Goal: Information Seeking & Learning: Learn about a topic

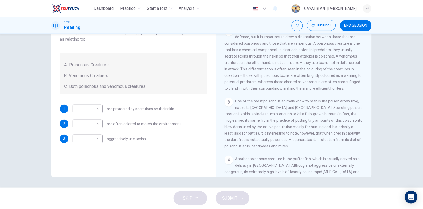
scroll to position [139, 0]
click at [96, 108] on body "Dashboard Practice Start a test Analysis English en ​ GAYATRI A/P RAMIS CEFR Re…" at bounding box center [211, 104] width 423 height 209
click at [89, 117] on li "A" at bounding box center [86, 117] width 30 height 9
type input "A"
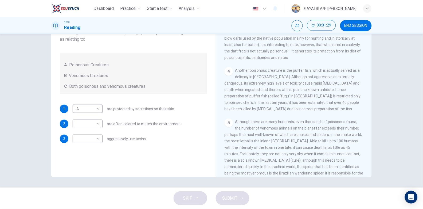
scroll to position [224, 0]
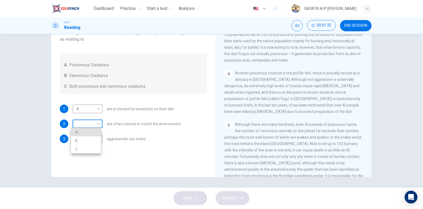
click at [94, 121] on body "Dashboard Practice Start a test Analysis English en ​ GAYATRI A/P RAMIS CEFR Re…" at bounding box center [211, 104] width 423 height 209
click at [307, 121] on div at bounding box center [211, 104] width 423 height 209
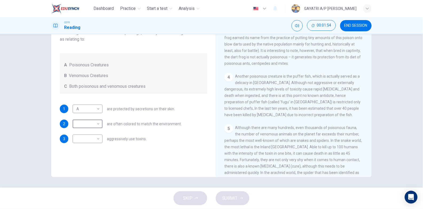
scroll to position [220, 0]
click at [97, 136] on body "Dashboard Practice Start a test Analysis English en ​ GAYATRI A/P RAMIS CEFR Re…" at bounding box center [211, 104] width 423 height 209
click at [86, 149] on li "A" at bounding box center [86, 147] width 30 height 9
type input "A"
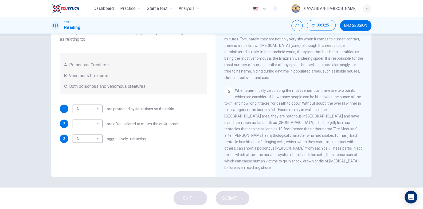
scroll to position [359, 0]
click at [94, 119] on body "Dashboard Practice Start a test Analysis English en ​ GAYATRI A/P RAMIS CEFR Re…" at bounding box center [211, 104] width 423 height 209
click at [87, 140] on li "B" at bounding box center [86, 140] width 30 height 9
type input "B"
click at [230, 201] on span "SUBMIT" at bounding box center [229, 197] width 15 height 7
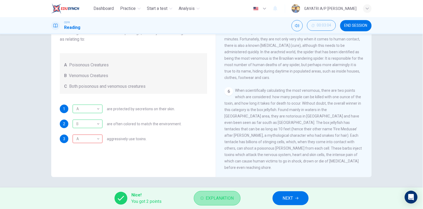
click at [219, 197] on span "Explanation" at bounding box center [220, 197] width 28 height 7
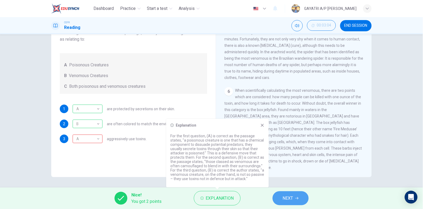
click at [293, 197] on span "NEXT" at bounding box center [288, 197] width 10 height 7
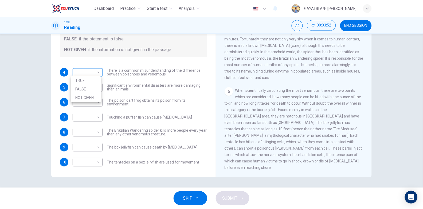
click at [96, 70] on body "Dashboard Practice Start a test Analysis English en ​ GAYATRI A/P RAMIS CEFR Re…" at bounding box center [211, 104] width 423 height 209
click at [91, 97] on li "NOT GIVEN" at bounding box center [86, 97] width 30 height 9
type input "NOT GIVEN"
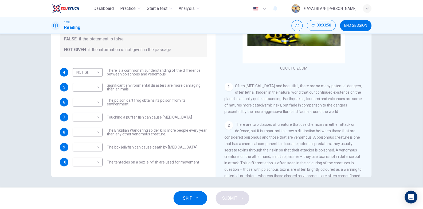
scroll to position [46, 0]
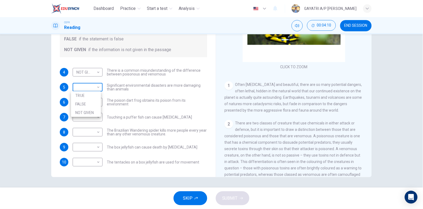
click at [96, 89] on body "Dashboard Practice Start a test Analysis English en ​ GAYATRI A/P RAMIS CEFR Re…" at bounding box center [211, 104] width 423 height 209
click at [89, 105] on li "FALSE" at bounding box center [86, 104] width 30 height 9
type input "FALSE"
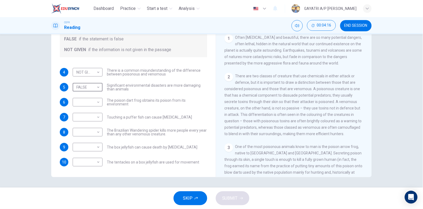
scroll to position [93, 0]
click at [93, 100] on body "Dashboard Practice Start a test Analysis English en ​ GAYATRI A/P RAMIS CEFR Re…" at bounding box center [211, 104] width 423 height 209
click at [285, 103] on div at bounding box center [211, 104] width 423 height 209
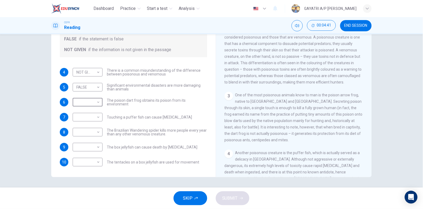
scroll to position [150, 0]
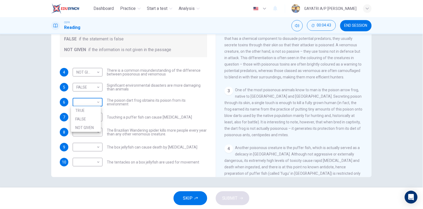
click at [84, 102] on body "Dashboard Practice Start a test Analysis English en ​ GAYATRI A/P RAMIS CEFR Re…" at bounding box center [211, 104] width 423 height 209
click at [86, 118] on li "FALSE" at bounding box center [86, 119] width 30 height 9
type input "FALSE"
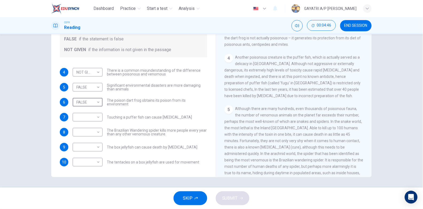
scroll to position [239, 0]
click at [91, 118] on body "Dashboard Practice Start a test Analysis English en ​ GAYATRI A/P RAMIS CEFR Re…" at bounding box center [211, 104] width 423 height 209
click at [88, 126] on li "TRUE" at bounding box center [86, 125] width 30 height 9
type input "TRUE"
click at [98, 135] on body "Dashboard Practice Start a test Analysis English en ​ GAYATRI A/P RAMIS CEFR Re…" at bounding box center [211, 104] width 423 height 209
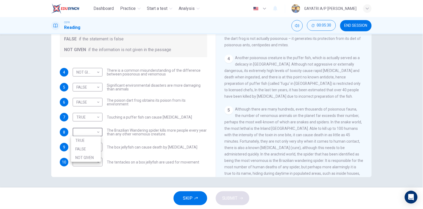
click at [259, 100] on div at bounding box center [211, 104] width 423 height 209
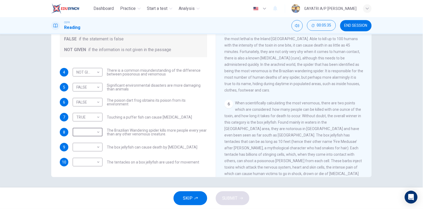
scroll to position [330, 0]
click at [96, 131] on body "Dashboard Practice Start a test Analysis English en ​ GAYATRI A/P RAMIS CEFR Re…" at bounding box center [211, 104] width 423 height 209
click at [82, 157] on li "NOT GIVEN" at bounding box center [86, 157] width 30 height 9
type input "NOT GIVEN"
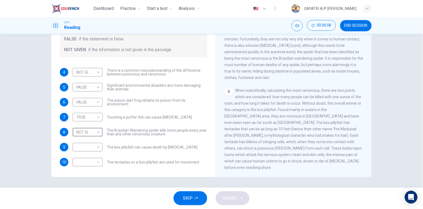
scroll to position [358, 0]
click at [90, 147] on body "Dashboard Practice Start a test Analysis English en ​ GAYATRI A/P RAMIS CEFR Re…" at bounding box center [211, 104] width 423 height 209
click at [88, 163] on li "FALSE" at bounding box center [86, 164] width 30 height 9
type input "FALSE"
click at [88, 163] on body "Dashboard Practice Start a test Analysis English en ​ GAYATRI A/P RAMIS CEFR Re…" at bounding box center [211, 104] width 423 height 209
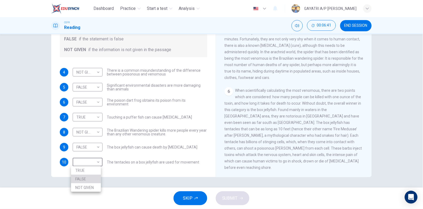
click at [87, 178] on li "FALSE" at bounding box center [86, 178] width 30 height 9
type input "FALSE"
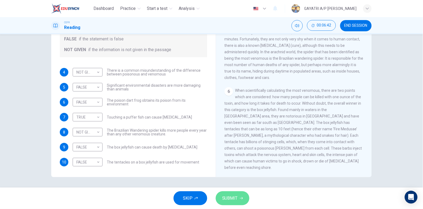
click at [233, 196] on span "SUBMIT" at bounding box center [229, 197] width 15 height 7
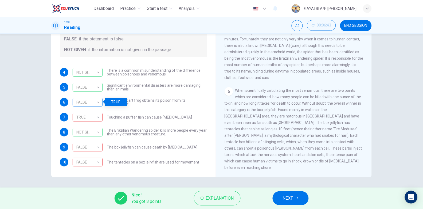
click at [96, 102] on div "FALSE" at bounding box center [87, 102] width 28 height 15
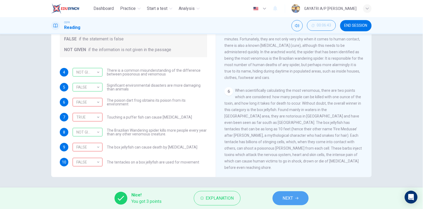
click at [290, 195] on span "NEXT" at bounding box center [288, 197] width 10 height 7
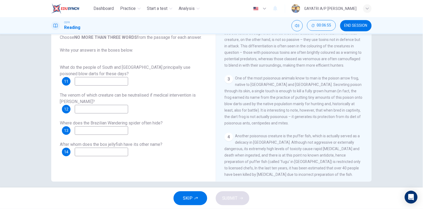
scroll to position [166, 0]
click at [94, 81] on input at bounding box center [101, 81] width 53 height 9
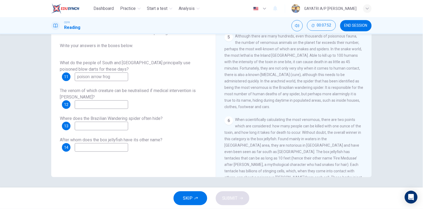
scroll to position [315, 0]
type input "poison arrow frog"
click at [111, 108] on input at bounding box center [101, 104] width 53 height 9
type input "i"
type input "Inland Taipan"
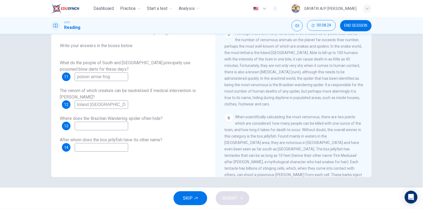
click at [100, 128] on input at bounding box center [101, 126] width 53 height 9
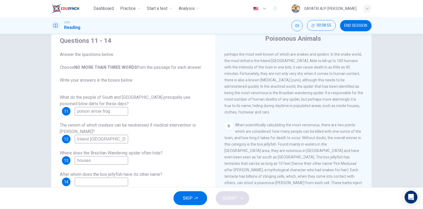
scroll to position [54, 0]
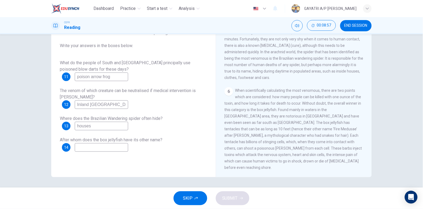
type input "houses"
click at [89, 146] on input at bounding box center [101, 147] width 53 height 9
click at [112, 143] on input at bounding box center [101, 147] width 53 height 9
type input "Fire Medusae"
click at [226, 201] on span "SUBMIT" at bounding box center [229, 197] width 15 height 7
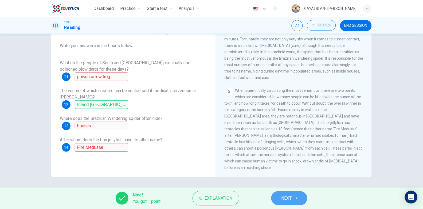
click at [289, 196] on span "NEXT" at bounding box center [287, 197] width 10 height 7
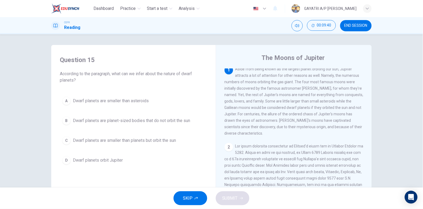
scroll to position [0, 0]
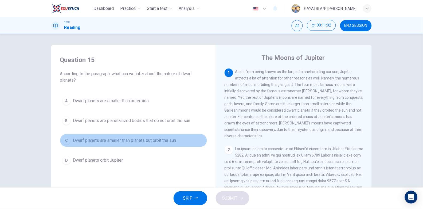
click at [128, 140] on span "Dwarf planets are smaller than planets but orbit the sun" at bounding box center [124, 140] width 103 height 6
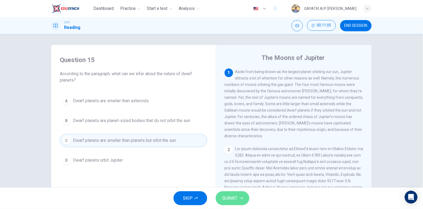
click at [233, 191] on button "SUBMIT" at bounding box center [233, 198] width 34 height 14
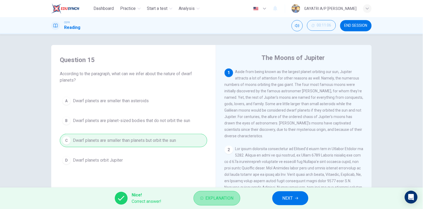
click at [216, 196] on span "Explanation" at bounding box center [220, 197] width 28 height 7
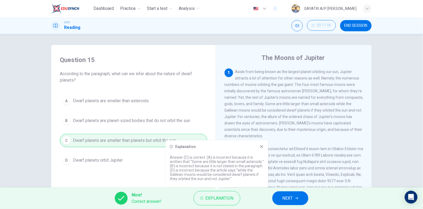
click at [262, 145] on icon at bounding box center [262, 146] width 4 height 4
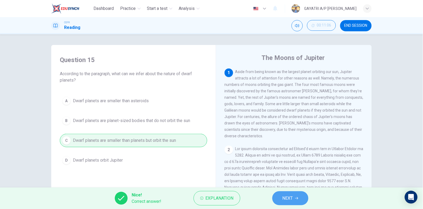
click at [286, 196] on span "NEXT" at bounding box center [288, 197] width 10 height 7
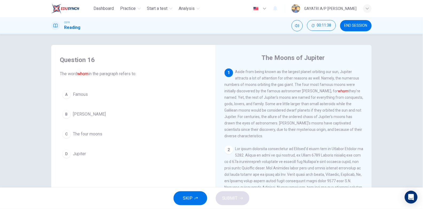
click at [120, 155] on button "D Jupiter" at bounding box center [134, 153] width 148 height 13
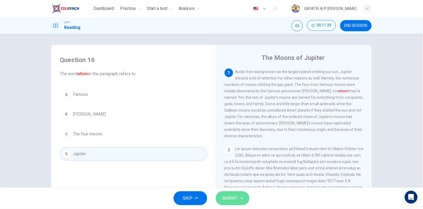
click at [236, 196] on span "SUBMIT" at bounding box center [229, 197] width 15 height 7
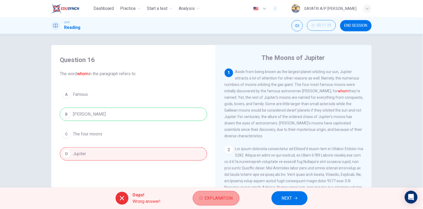
click at [226, 195] on span "Explanation" at bounding box center [219, 197] width 28 height 7
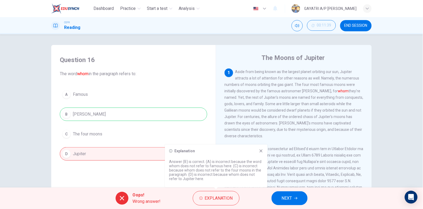
click at [262, 149] on icon at bounding box center [261, 150] width 3 height 3
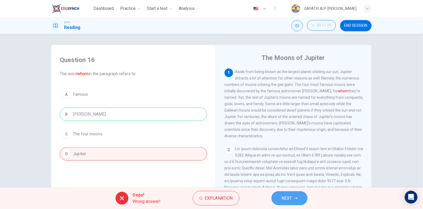
click at [288, 199] on span "NEXT" at bounding box center [287, 197] width 10 height 7
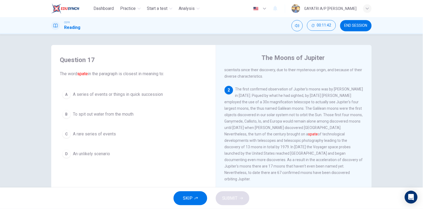
scroll to position [61, 0]
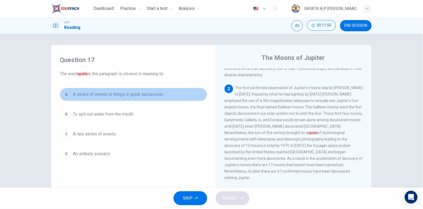
click at [155, 91] on span "A series of events or things in quick succession" at bounding box center [118, 94] width 90 height 6
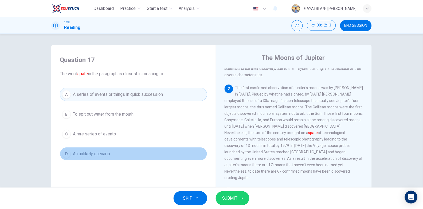
click at [154, 158] on button "D An unlikely scenario" at bounding box center [134, 153] width 148 height 13
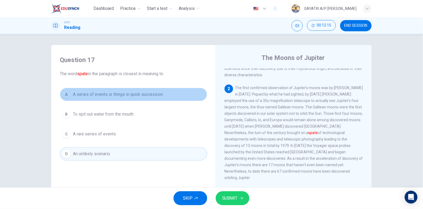
click at [171, 96] on button "A A series of events or things in quick succession" at bounding box center [134, 94] width 148 height 13
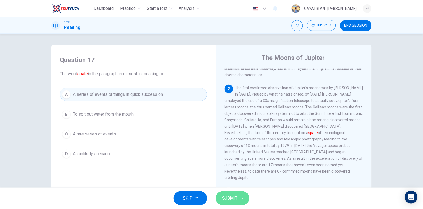
click at [230, 200] on span "SUBMIT" at bounding box center [229, 197] width 15 height 7
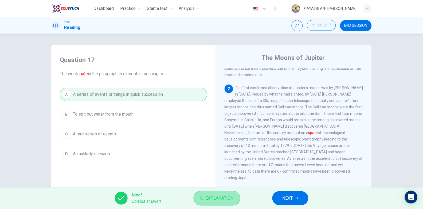
click at [220, 195] on span "Explanation" at bounding box center [220, 197] width 28 height 7
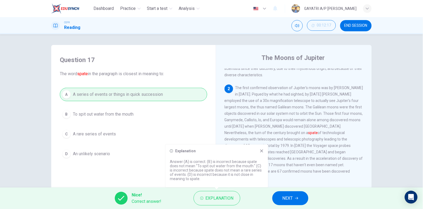
click at [262, 152] on icon at bounding box center [262, 151] width 4 height 4
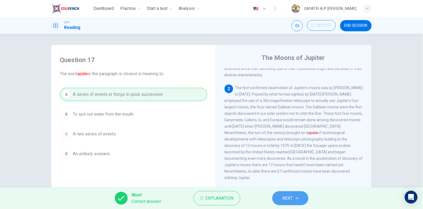
click at [285, 200] on span "NEXT" at bounding box center [288, 197] width 10 height 7
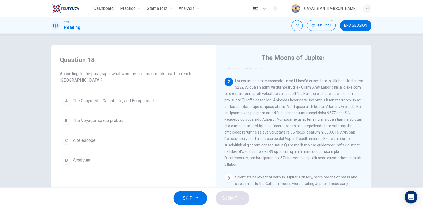
scroll to position [69, 0]
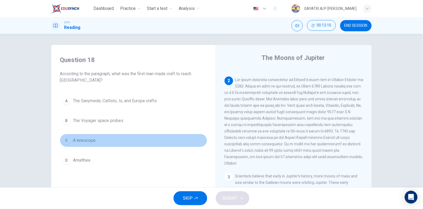
click at [121, 138] on button "C A telescope" at bounding box center [134, 140] width 148 height 13
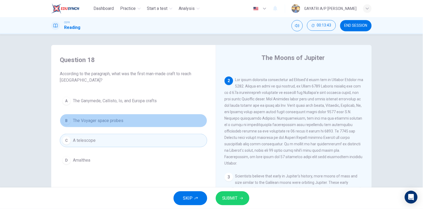
click at [112, 119] on span "The Voyager space probes" at bounding box center [98, 120] width 51 height 6
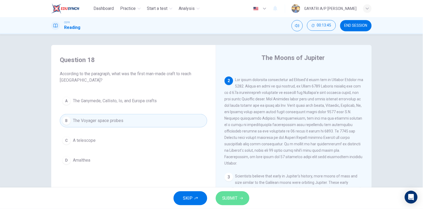
click at [231, 194] on span "SUBMIT" at bounding box center [229, 197] width 15 height 7
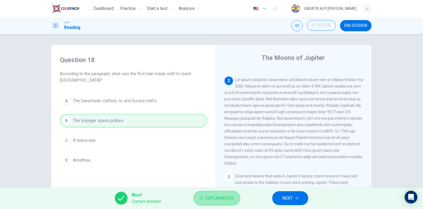
click at [217, 195] on span "Explanation" at bounding box center [220, 197] width 28 height 7
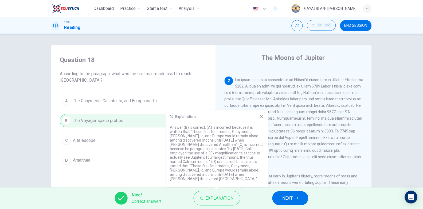
click at [261, 119] on icon at bounding box center [262, 116] width 4 height 4
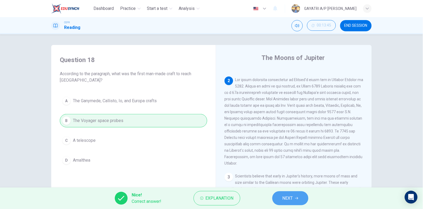
click at [290, 195] on span "NEXT" at bounding box center [288, 197] width 10 height 7
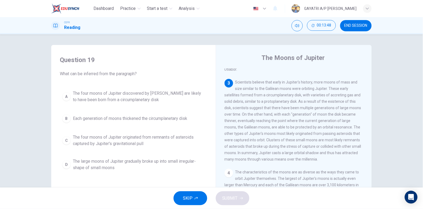
scroll to position [163, 0]
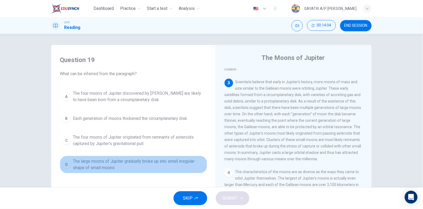
click at [127, 165] on span "The large moons of Jupiter gradually broke up into small irregular-shape of sma…" at bounding box center [139, 164] width 132 height 13
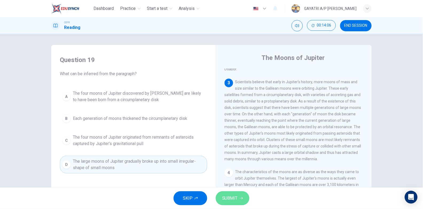
click at [227, 192] on button "SUBMIT" at bounding box center [233, 198] width 34 height 14
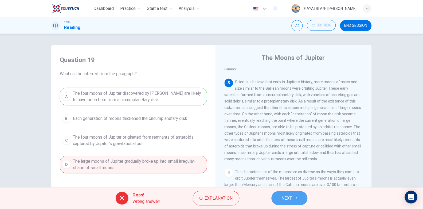
click at [297, 195] on button "NEXT" at bounding box center [290, 198] width 36 height 14
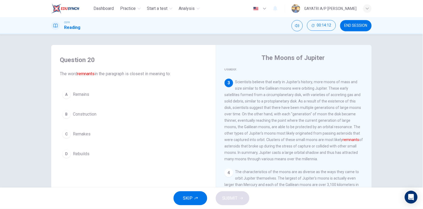
scroll to position [173, 0]
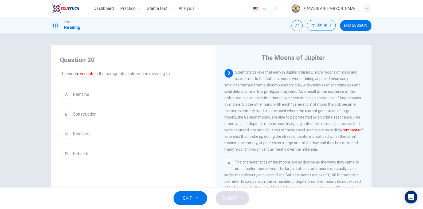
click at [121, 97] on button "A Remains" at bounding box center [134, 94] width 148 height 13
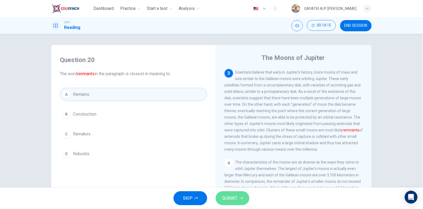
click at [242, 200] on button "SUBMIT" at bounding box center [233, 198] width 34 height 14
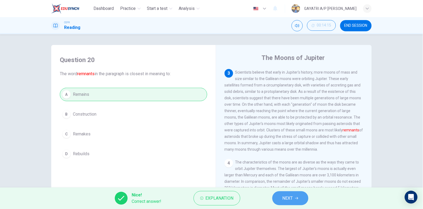
click at [291, 200] on span "NEXT" at bounding box center [288, 197] width 10 height 7
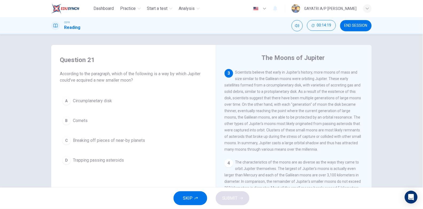
scroll to position [9, 0]
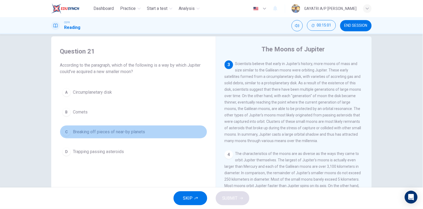
click at [121, 129] on span "Breaking off pieces of near-by planets" at bounding box center [109, 132] width 72 height 6
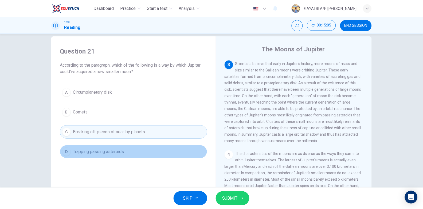
click at [149, 147] on button "D Trapping passing asteroids" at bounding box center [134, 151] width 148 height 13
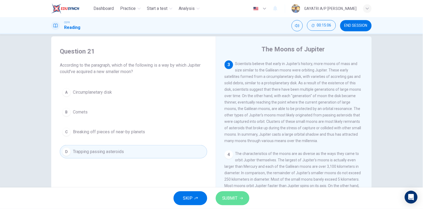
click at [232, 196] on span "SUBMIT" at bounding box center [229, 197] width 15 height 7
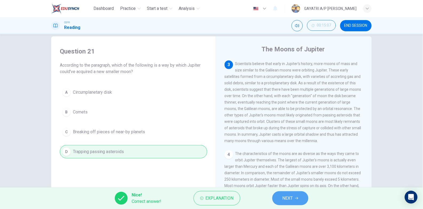
click at [288, 199] on span "NEXT" at bounding box center [288, 197] width 10 height 7
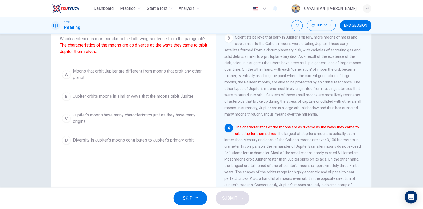
scroll to position [37, 0]
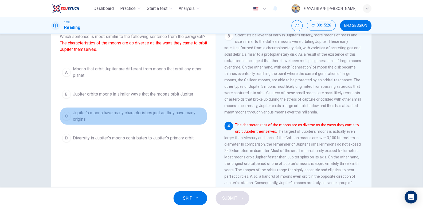
click at [119, 122] on span "Jupiter's moons have many characteristics just as they have many origins" at bounding box center [139, 116] width 132 height 13
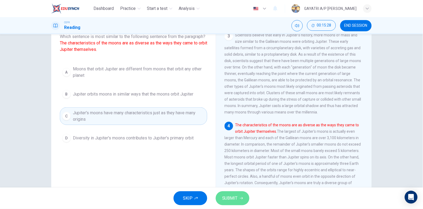
click at [236, 200] on span "SUBMIT" at bounding box center [229, 197] width 15 height 7
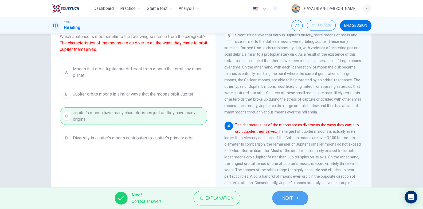
click at [292, 196] on span "NEXT" at bounding box center [288, 197] width 10 height 7
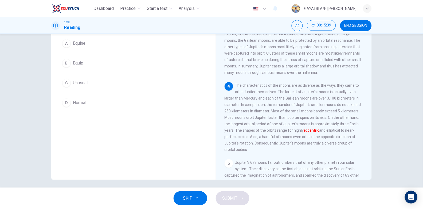
scroll to position [54, 0]
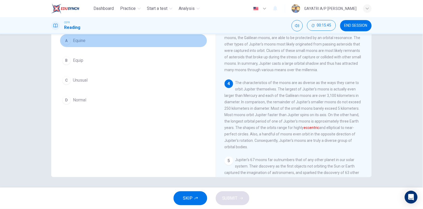
click at [93, 42] on button "A Equine" at bounding box center [134, 40] width 148 height 13
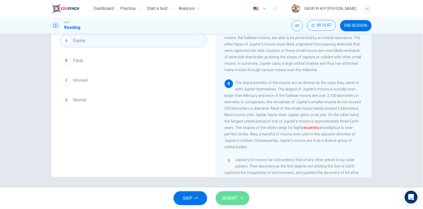
click at [234, 197] on span "SUBMIT" at bounding box center [229, 197] width 15 height 7
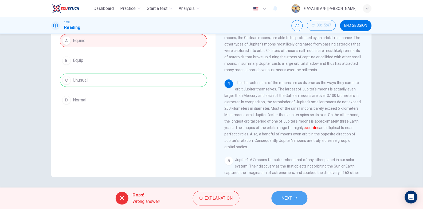
click at [297, 193] on button "NEXT" at bounding box center [290, 198] width 36 height 14
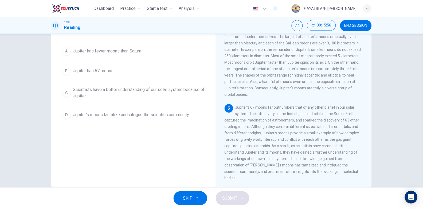
scroll to position [44, 0]
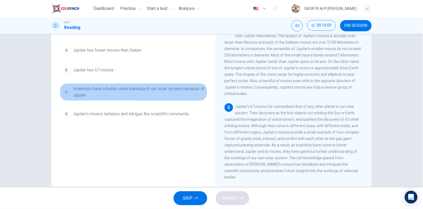
click at [136, 95] on span "Scientists have a better understanding of our solar system because of Jupiter" at bounding box center [139, 92] width 132 height 13
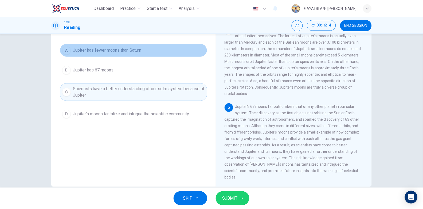
click at [136, 52] on span "Jupiter has fewer moons than Saturn" at bounding box center [107, 50] width 68 height 6
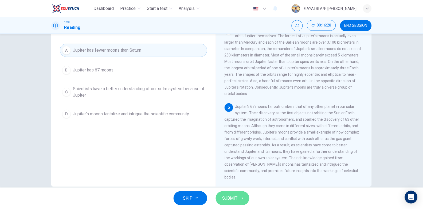
click at [231, 195] on span "SUBMIT" at bounding box center [229, 197] width 15 height 7
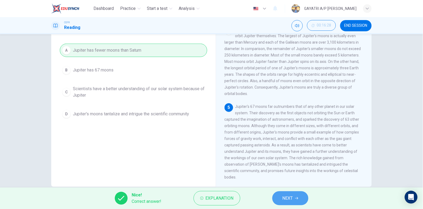
click at [290, 204] on button "NEXT" at bounding box center [291, 198] width 36 height 14
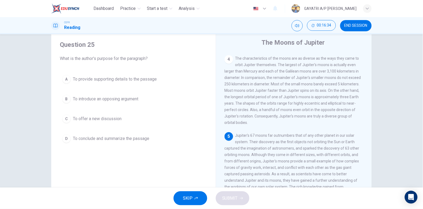
scroll to position [54, 0]
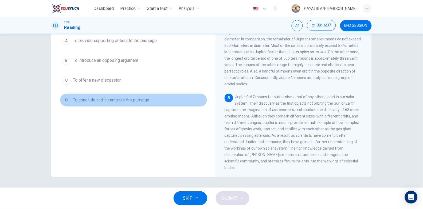
click at [135, 102] on span "To conclude and summarize the passage" at bounding box center [111, 100] width 76 height 6
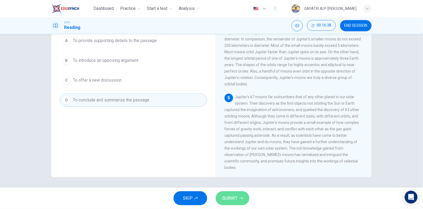
click at [236, 195] on span "SUBMIT" at bounding box center [229, 197] width 15 height 7
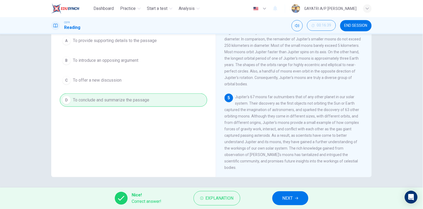
scroll to position [27, 0]
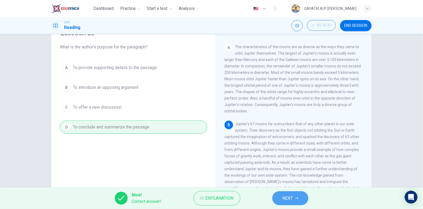
click at [288, 196] on span "NEXT" at bounding box center [288, 197] width 10 height 7
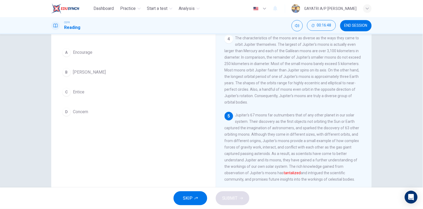
scroll to position [35, 0]
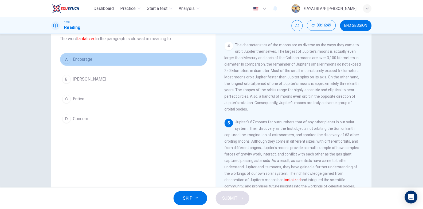
click at [125, 59] on button "A Encourage" at bounding box center [134, 59] width 148 height 13
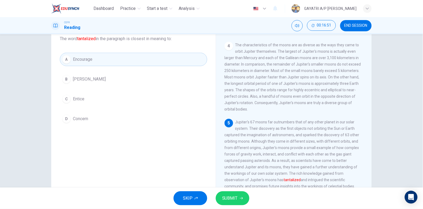
click at [231, 193] on button "SUBMIT" at bounding box center [233, 198] width 34 height 14
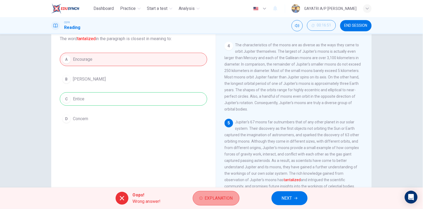
click at [216, 193] on button "Explanation" at bounding box center [216, 198] width 47 height 14
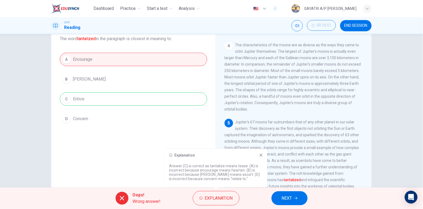
click at [263, 154] on icon at bounding box center [261, 155] width 4 height 4
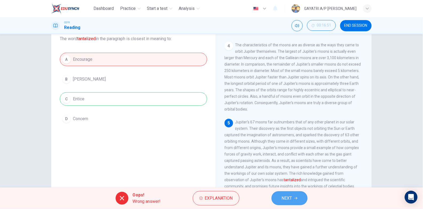
click at [288, 202] on span "NEXT" at bounding box center [287, 197] width 10 height 7
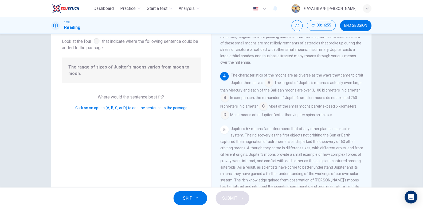
scroll to position [40, 0]
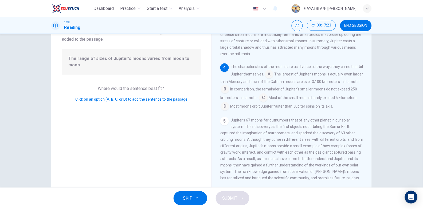
click at [274, 79] on input at bounding box center [269, 74] width 9 height 9
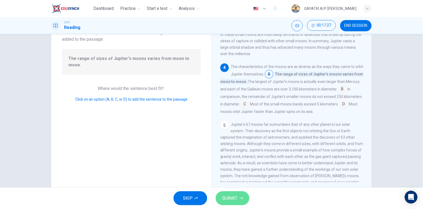
click at [233, 194] on button "SUBMIT" at bounding box center [233, 198] width 34 height 14
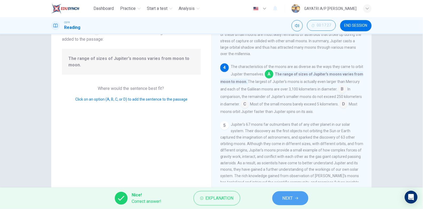
click at [293, 197] on span "NEXT" at bounding box center [288, 197] width 10 height 7
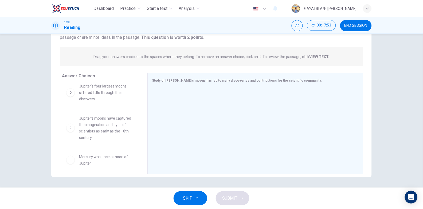
scroll to position [125, 0]
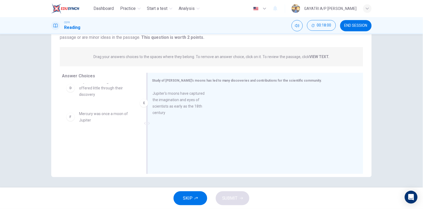
drag, startPoint x: 103, startPoint y: 129, endPoint x: 199, endPoint y: 106, distance: 97.9
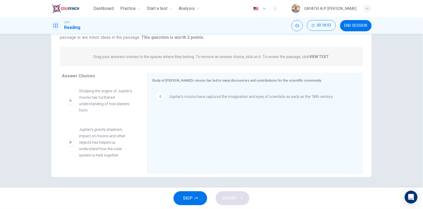
scroll to position [38, 0]
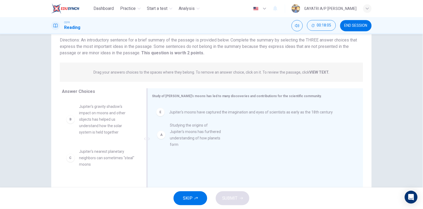
drag, startPoint x: 98, startPoint y: 120, endPoint x: 198, endPoint y: 139, distance: 101.8
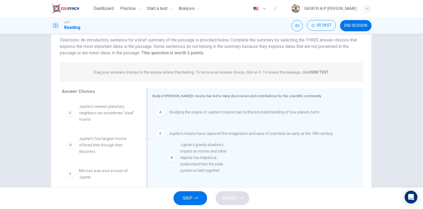
scroll to position [3, 0]
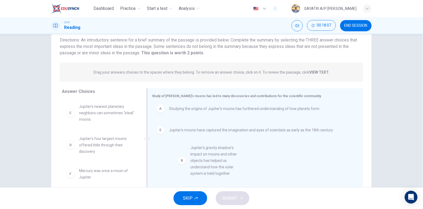
drag, startPoint x: 114, startPoint y: 123, endPoint x: 230, endPoint y: 165, distance: 123.9
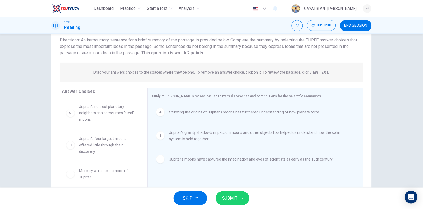
scroll to position [0, 0]
click at [237, 198] on span "SUBMIT" at bounding box center [229, 197] width 15 height 7
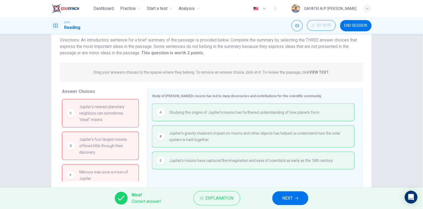
scroll to position [5, 0]
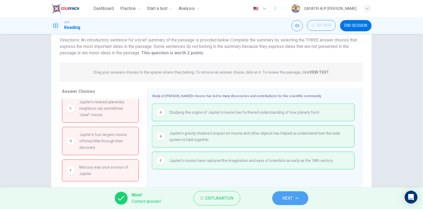
click at [286, 199] on span "NEXT" at bounding box center [288, 197] width 10 height 7
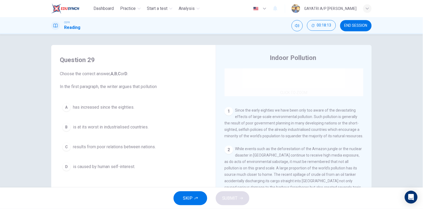
scroll to position [75, 0]
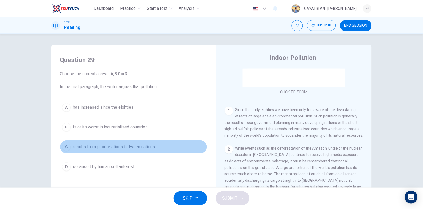
click at [130, 143] on button "C results from poor relations between nations." at bounding box center [134, 146] width 148 height 13
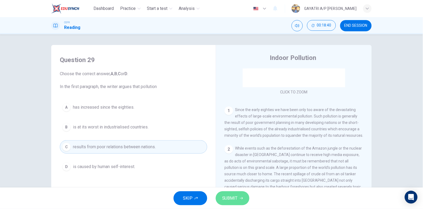
click at [233, 191] on button "SUBMIT" at bounding box center [233, 198] width 34 height 14
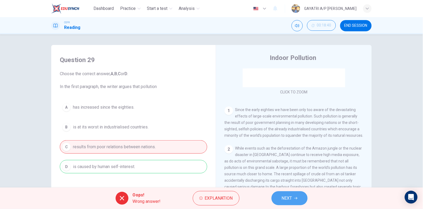
click at [286, 193] on button "NEXT" at bounding box center [290, 198] width 36 height 14
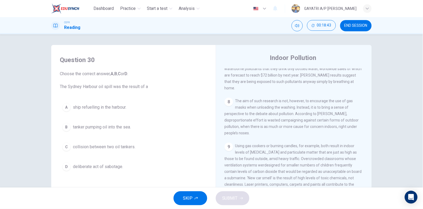
scroll to position [506, 0]
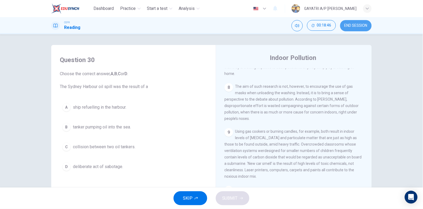
click at [353, 21] on button "END SESSION" at bounding box center [356, 25] width 32 height 11
